Goal: Transaction & Acquisition: Purchase product/service

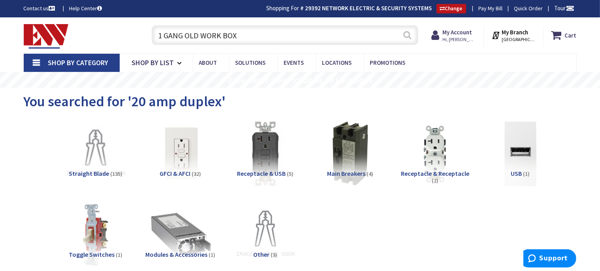
type input "1 GANG OLD WORK BOX"
click at [405, 36] on button "Search" at bounding box center [407, 35] width 10 height 18
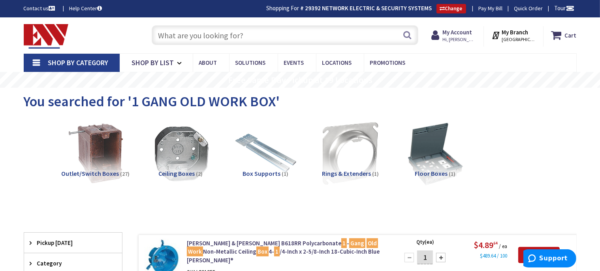
click at [237, 33] on input "text" at bounding box center [285, 35] width 267 height 20
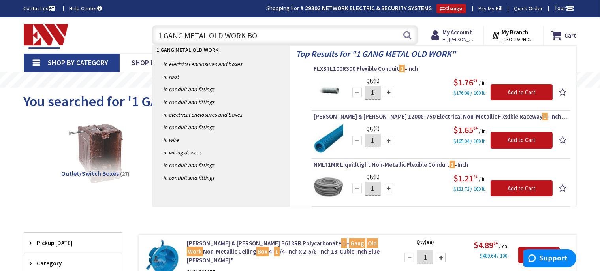
type input "1 GANG METAL OLD WORK BOX"
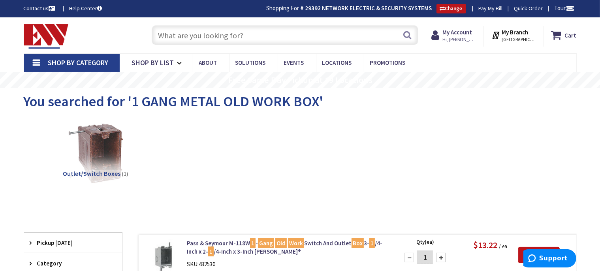
click at [280, 39] on input "text" at bounding box center [285, 35] width 267 height 20
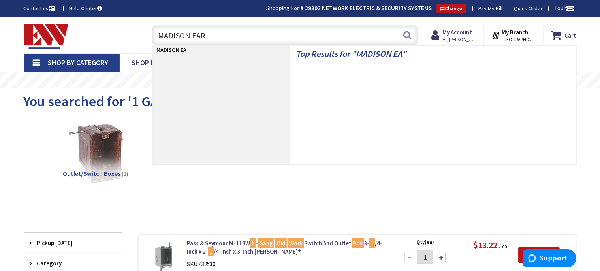
type input "MADISON EARS"
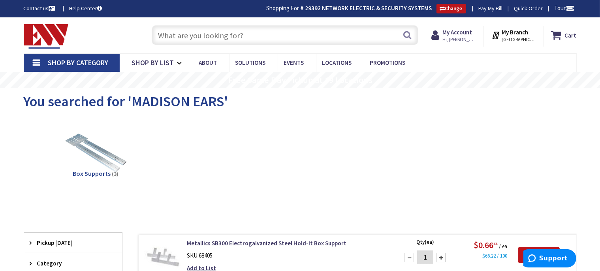
click at [214, 31] on input "text" at bounding box center [285, 35] width 267 height 20
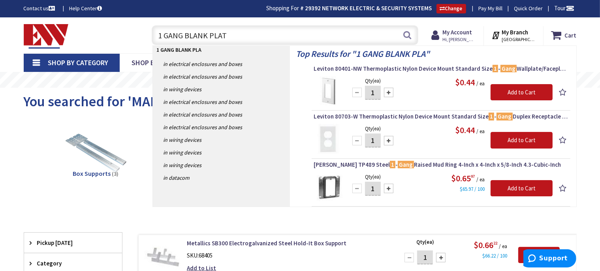
type input "1 GANG BLANK PLATE"
